Goal: Task Accomplishment & Management: Manage account settings

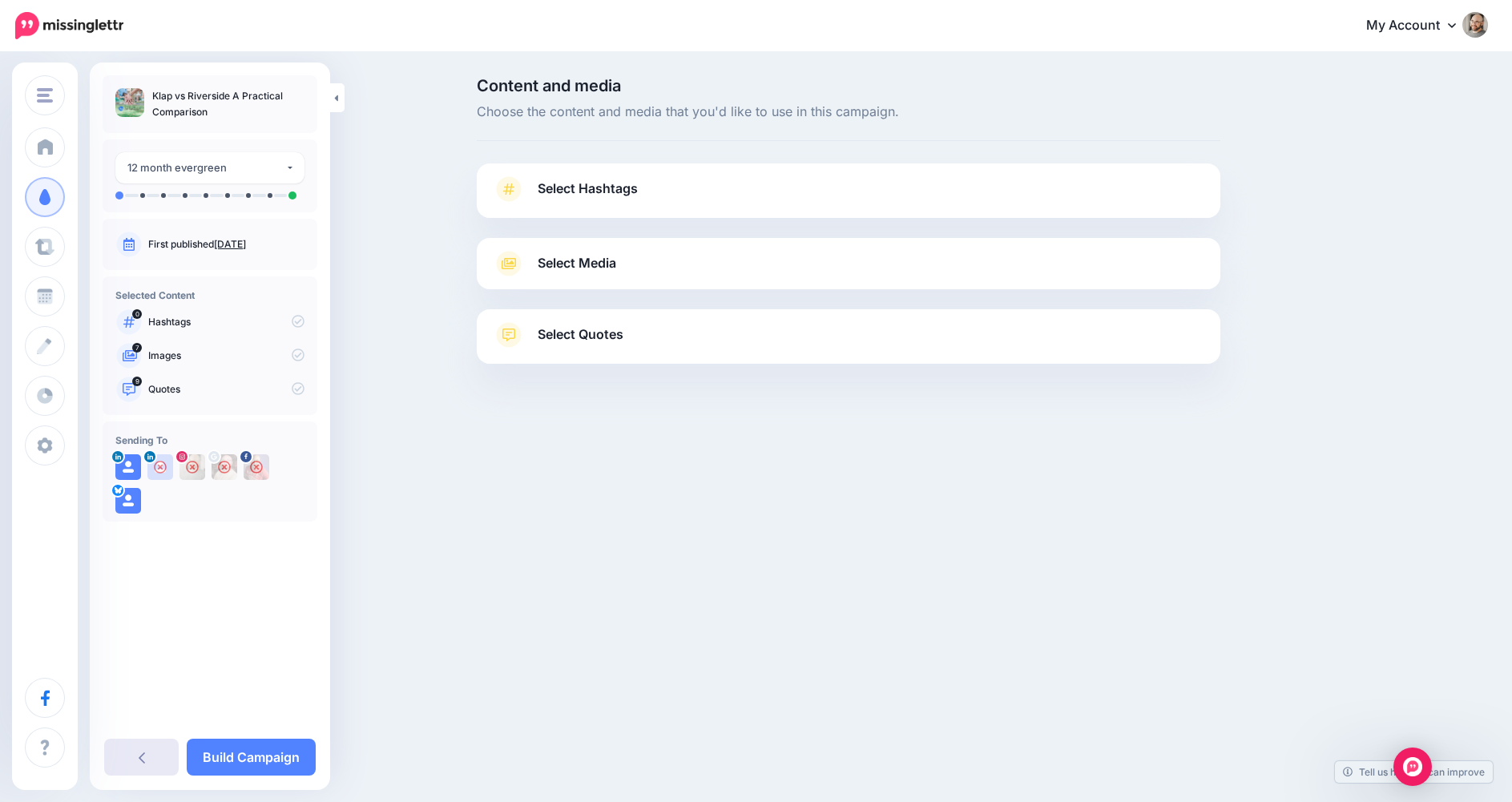
click at [148, 748] on link at bounding box center [142, 756] width 75 height 36
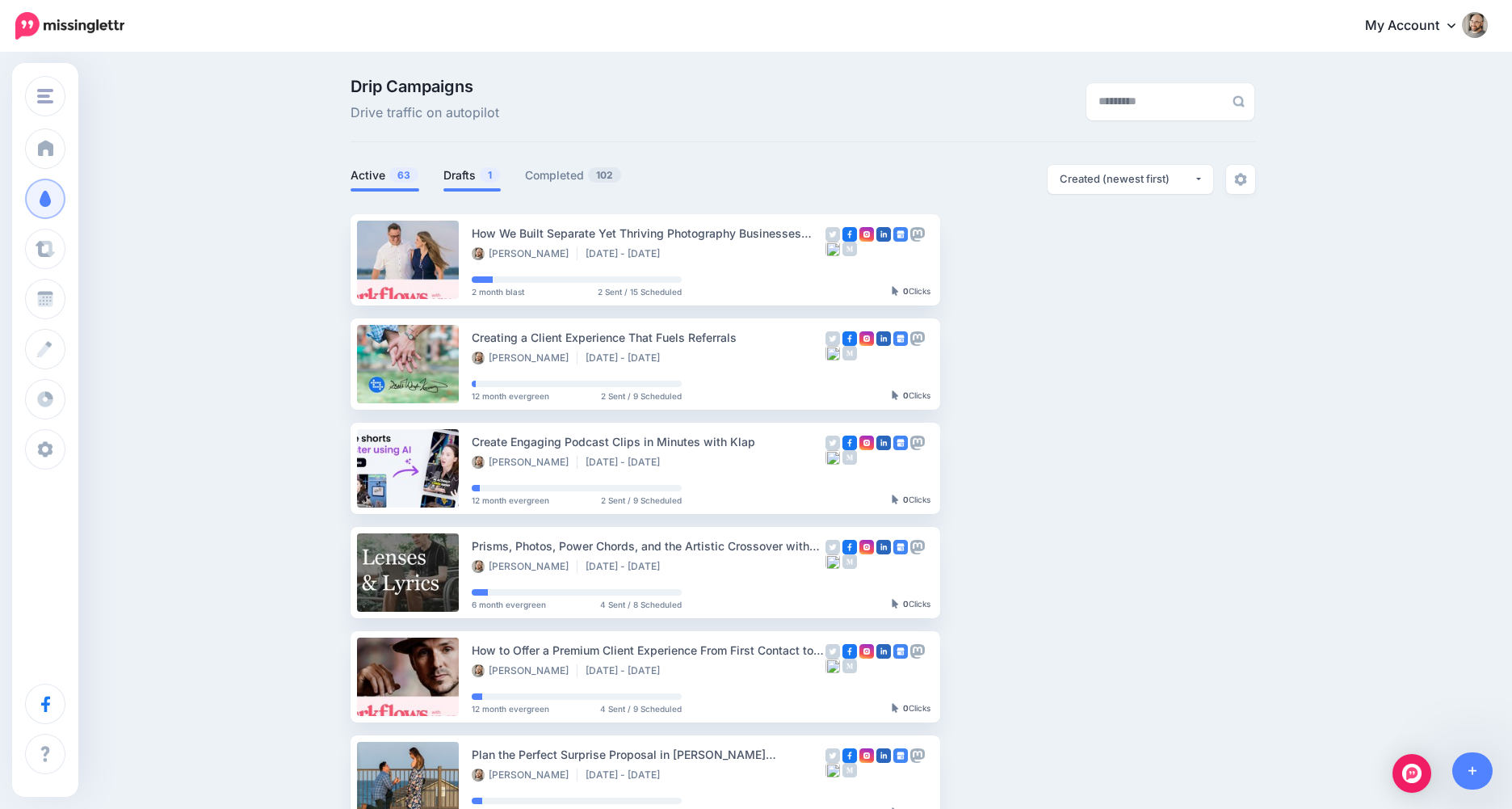
click at [474, 174] on link "Drafts 1" at bounding box center [472, 175] width 57 height 20
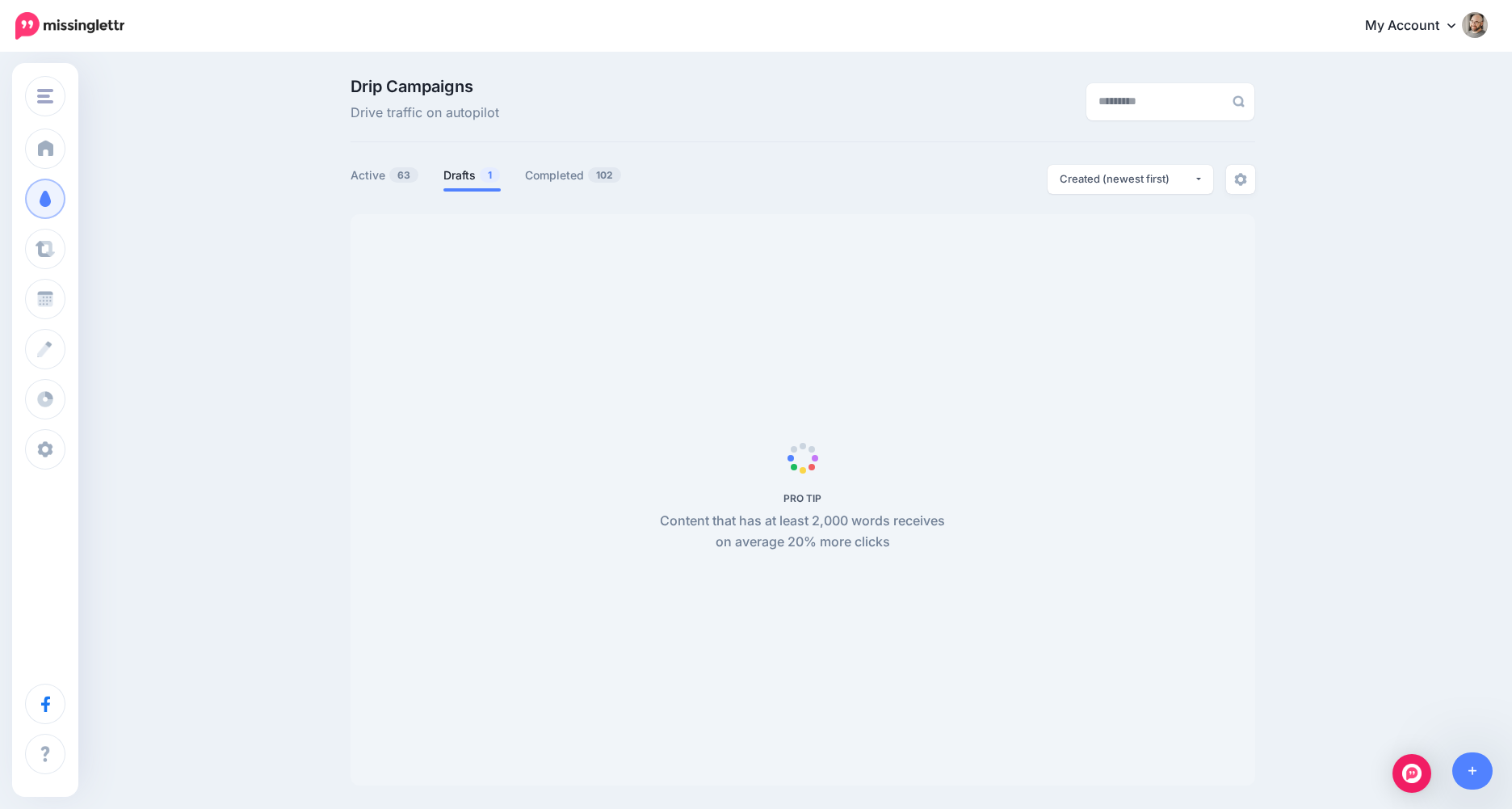
click at [1364, 2] on nav "My Account Dashboard My Account Billing Facebook Community Help Center" at bounding box center [756, 25] width 1488 height 52
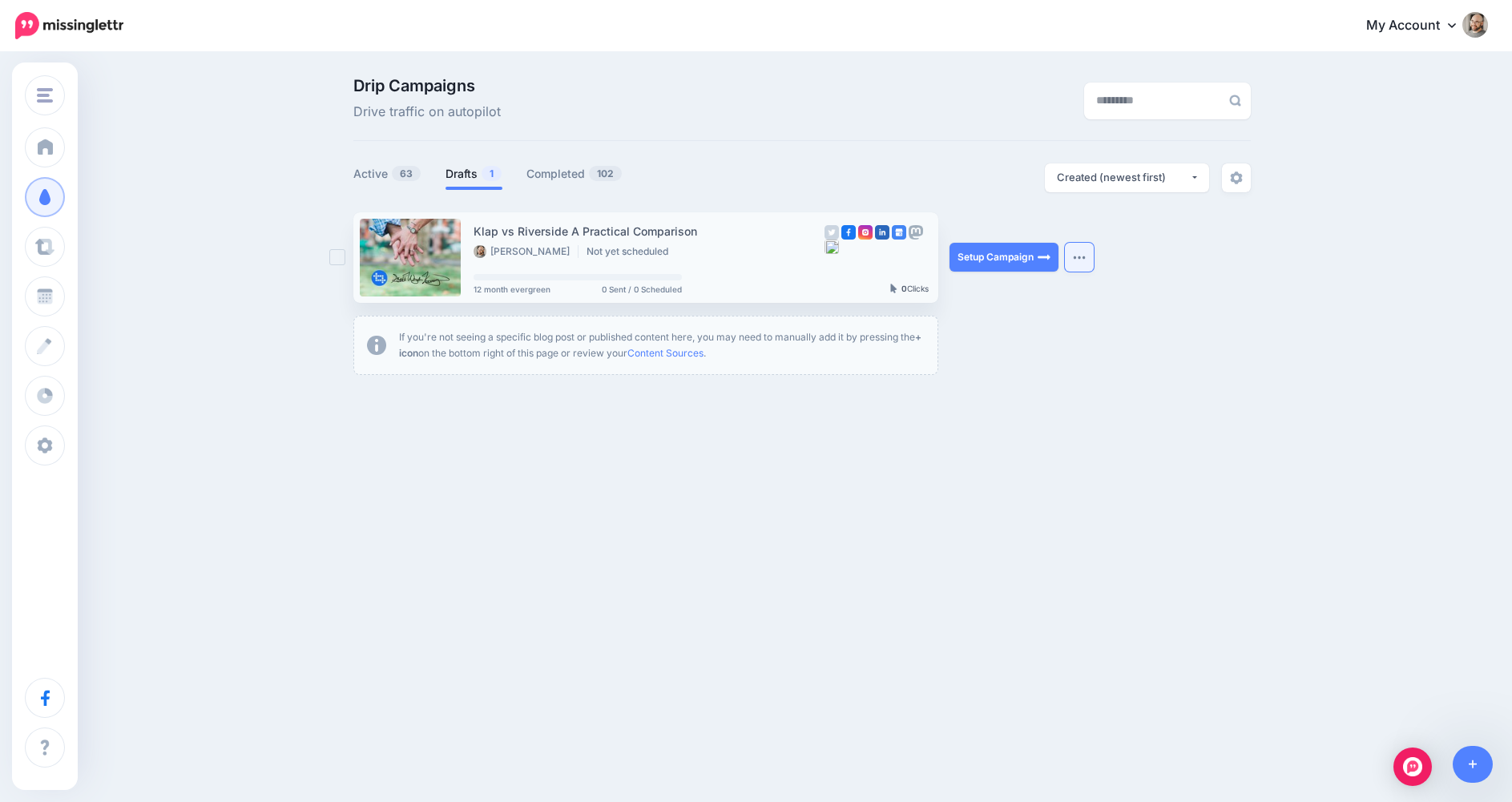
click at [1089, 253] on button "button" at bounding box center [1079, 257] width 29 height 29
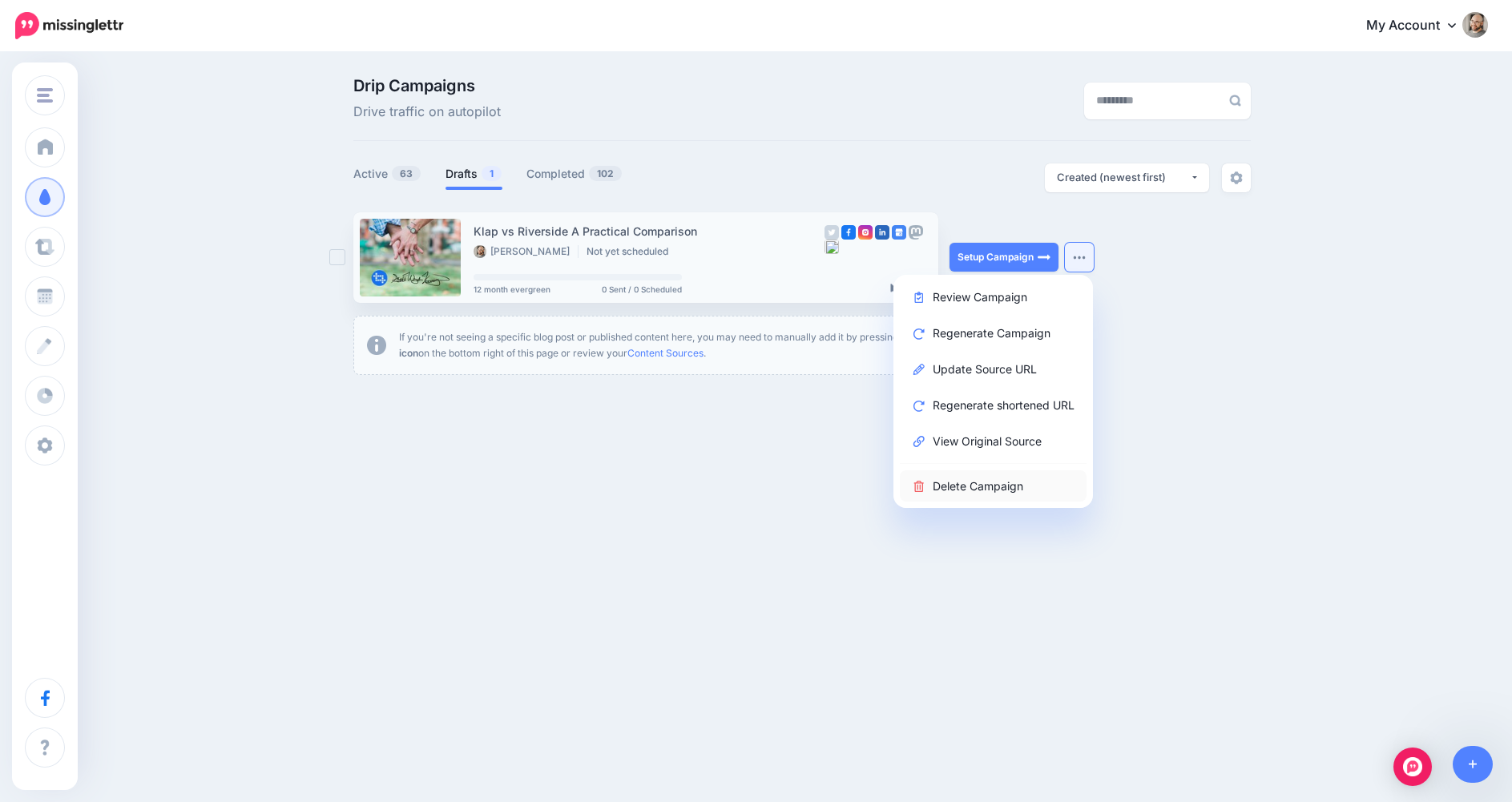
click at [1006, 492] on link "Delete Campaign" at bounding box center [994, 485] width 187 height 31
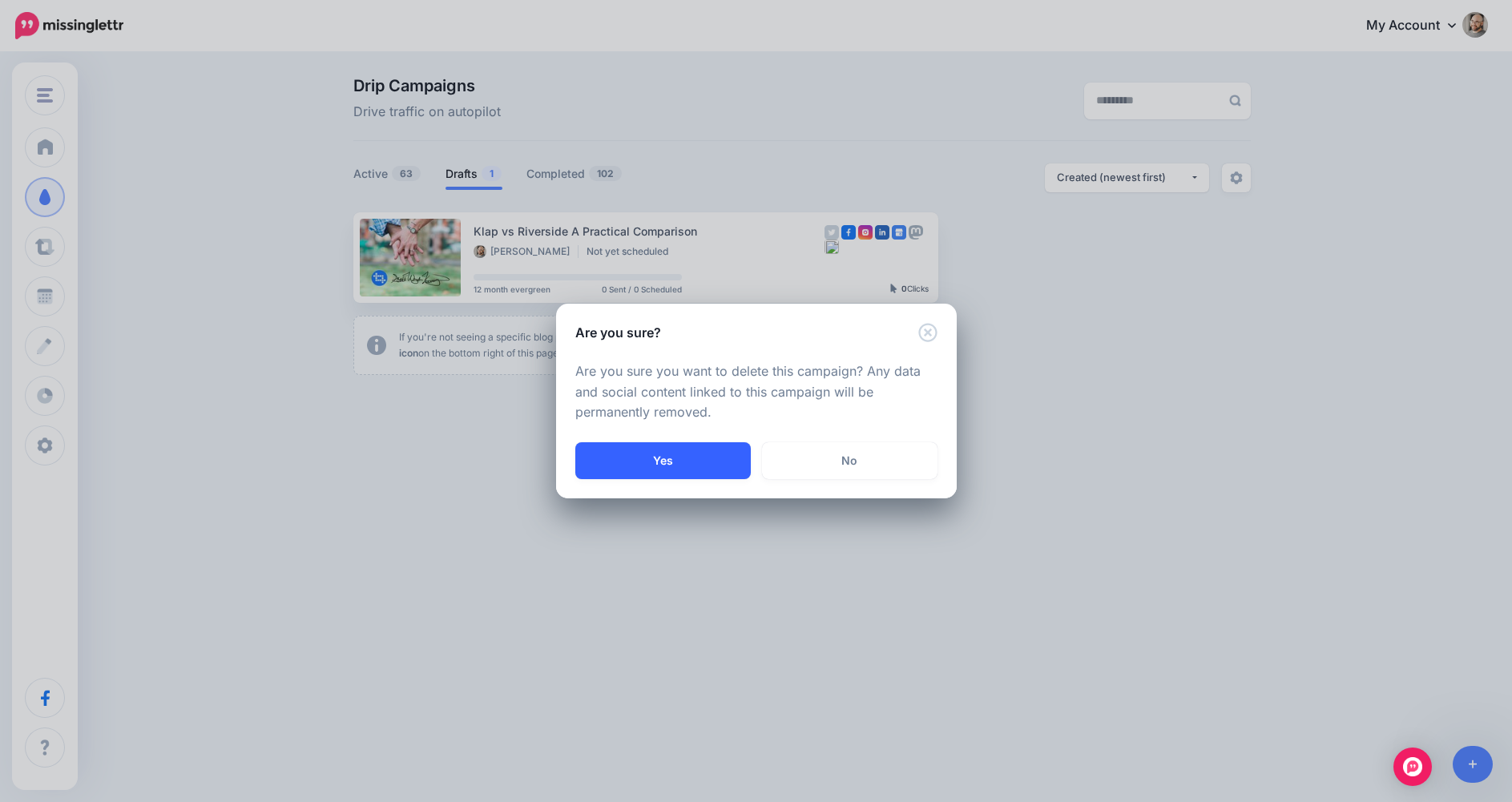
click at [721, 443] on button "Yes" at bounding box center [663, 460] width 176 height 36
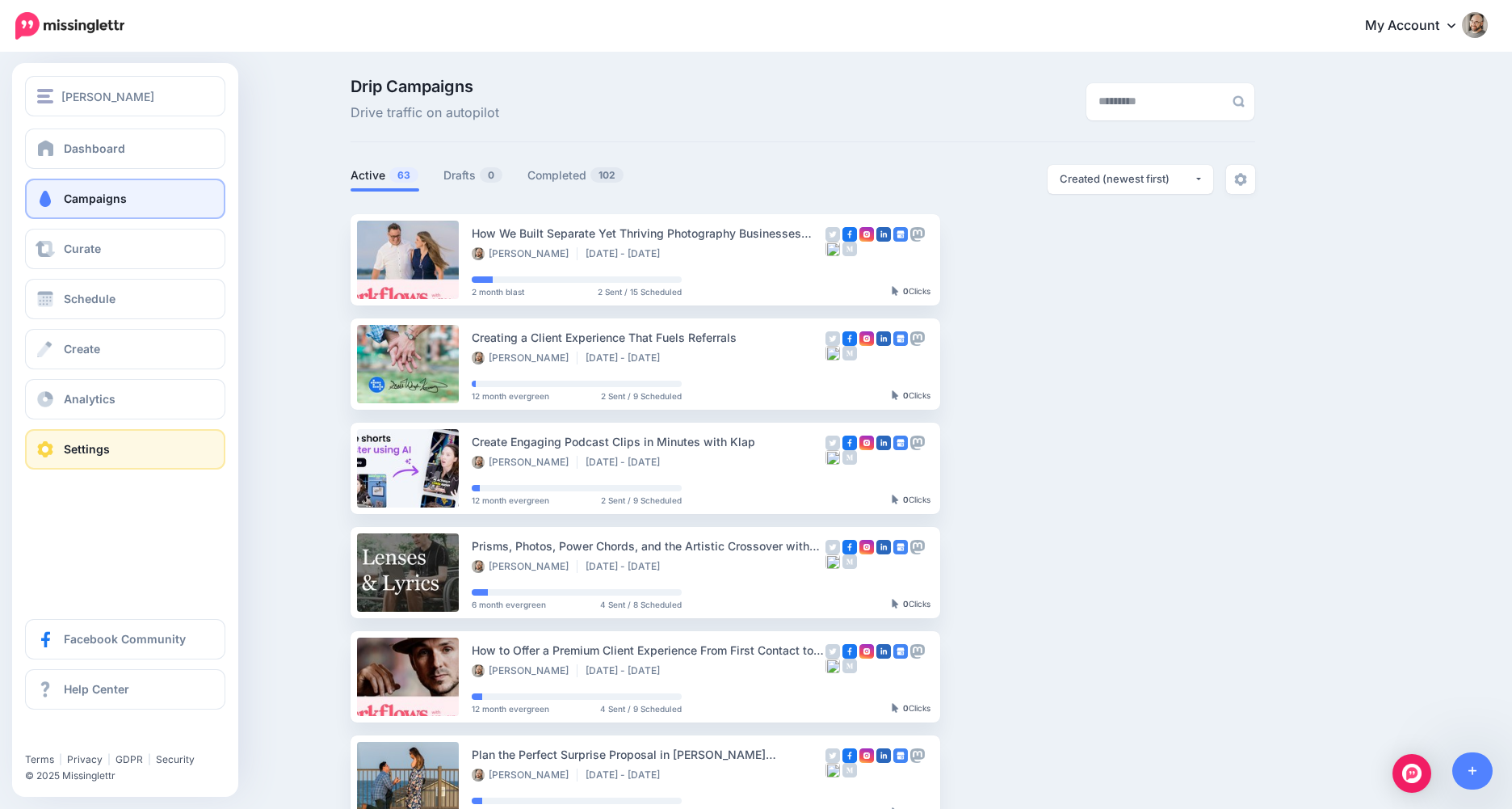
click at [142, 445] on link "Settings" at bounding box center [125, 449] width 201 height 40
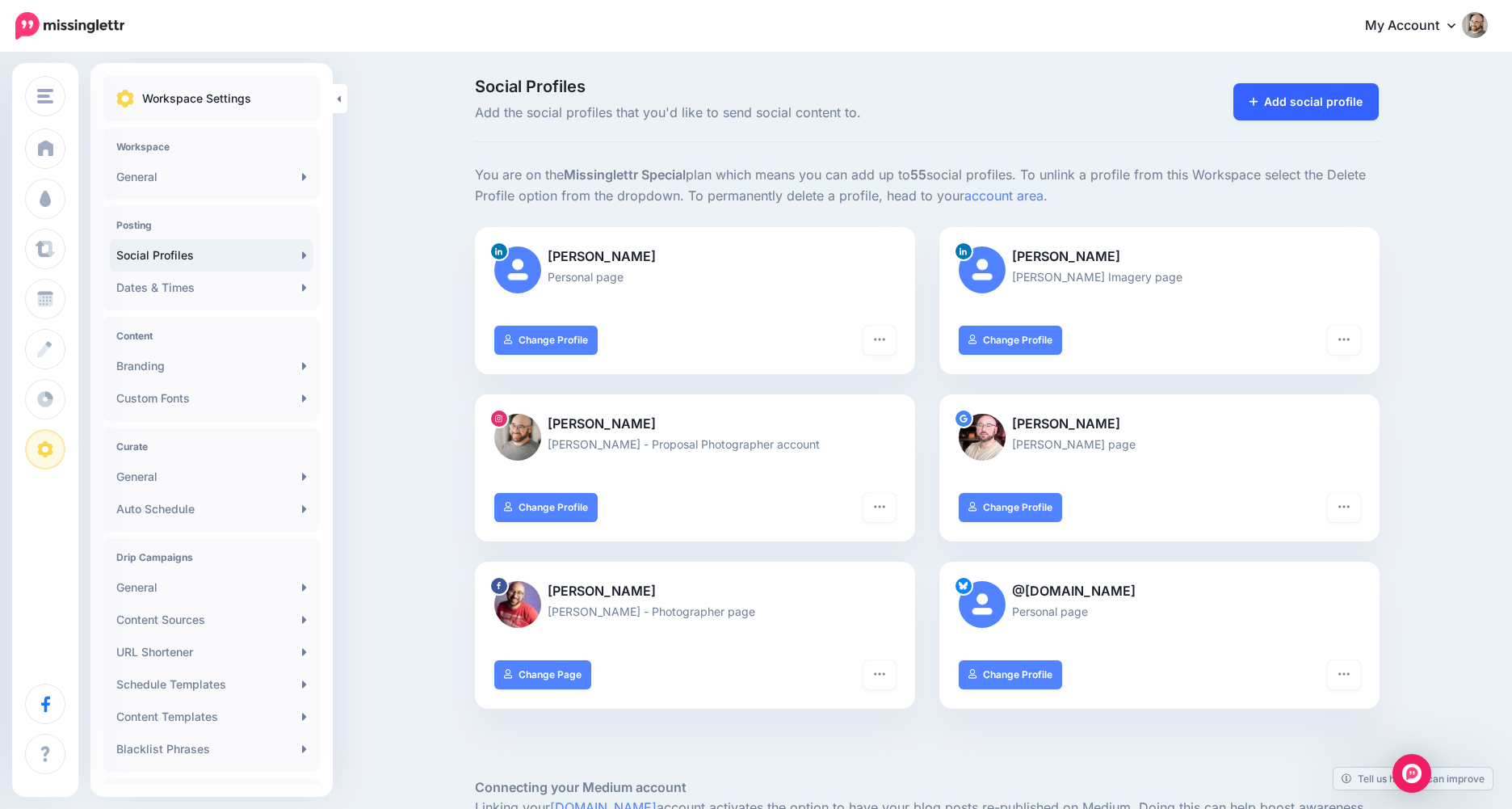
click at [1380, 95] on link "Add social profile" at bounding box center [1306, 101] width 146 height 37
